Goal: Complete application form: Complete application form

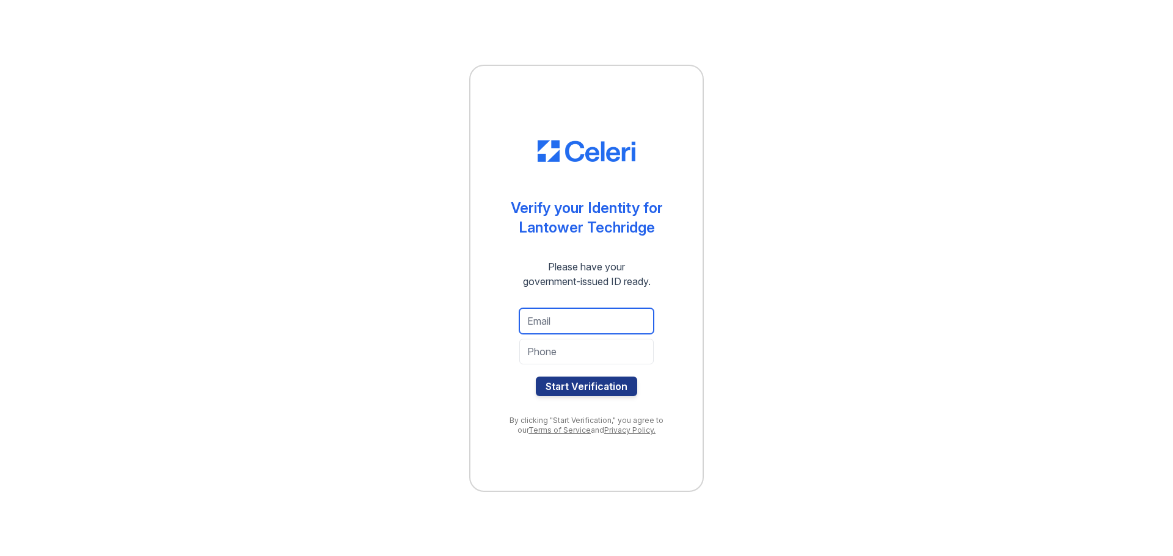
click at [582, 320] on input "email" at bounding box center [586, 321] width 134 height 26
type input "dinaschaefer@sbcglobal.net"
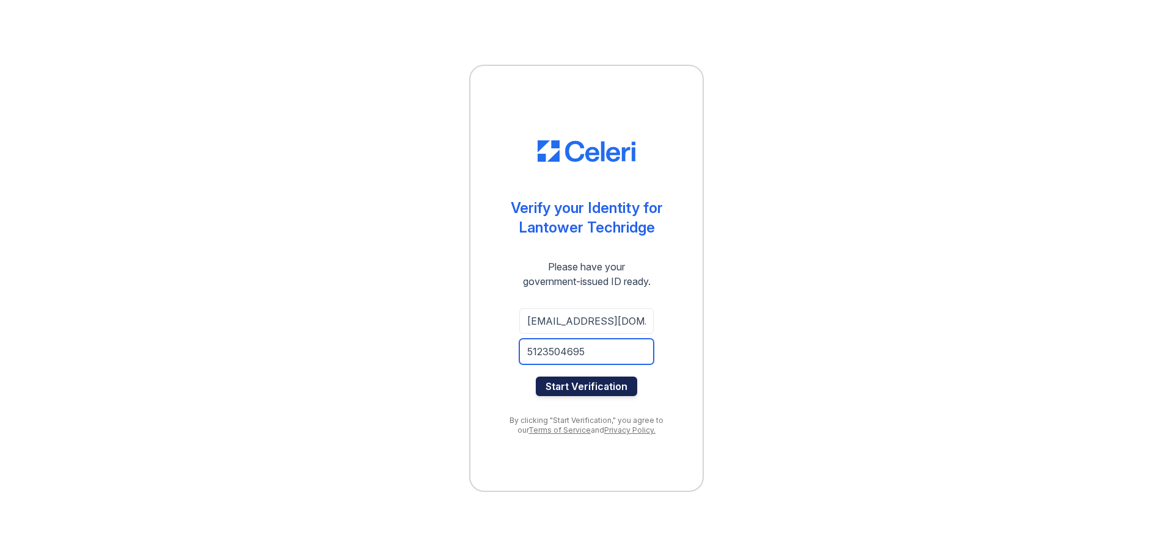
type input "5123504695"
click at [560, 388] on button "Start Verification" at bounding box center [586, 387] width 101 height 20
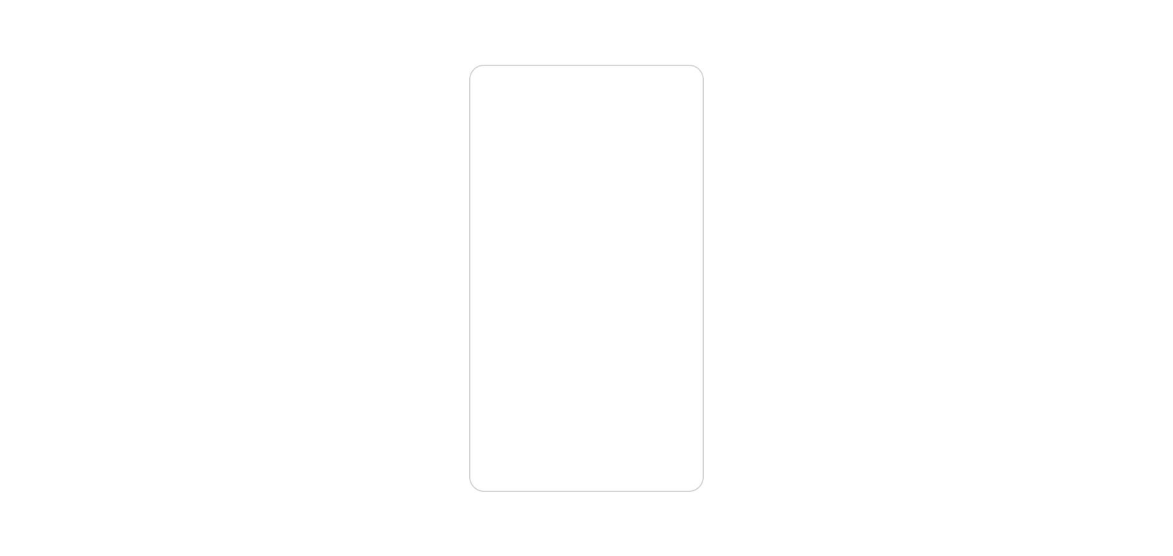
click at [574, 280] on div "Didn't meant to close the window? Click below to restart your verification sess…" at bounding box center [586, 279] width 235 height 428
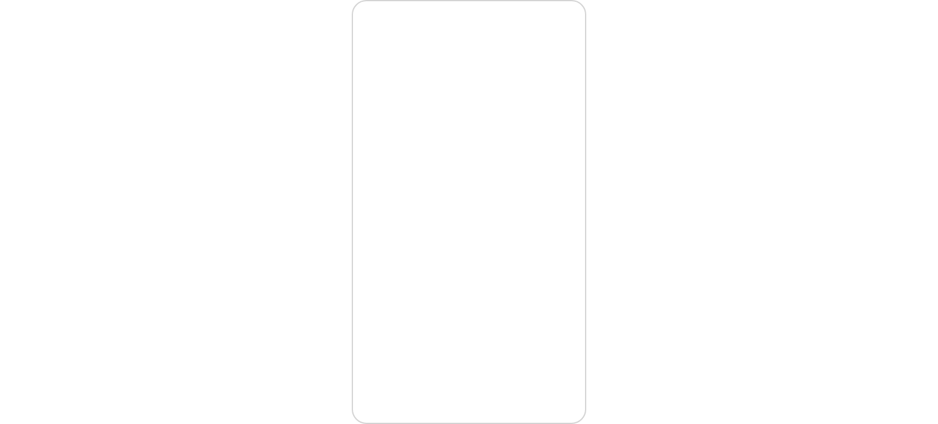
click at [850, 267] on div "Didn't meant to close the window? Click below to restart your verification sess…" at bounding box center [469, 212] width 899 height 424
